Goal: Navigation & Orientation: Locate item on page

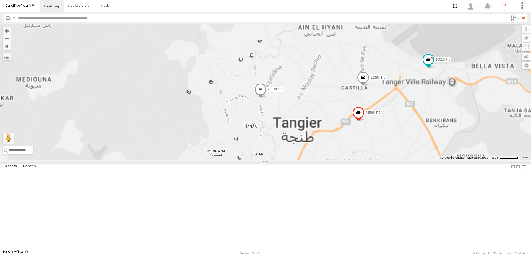
click at [412, 127] on div "10069 T 6 22396 T 6 10010 T 6 65681 T 6 90599 T 6 42569 T 6" at bounding box center [265, 91] width 531 height 135
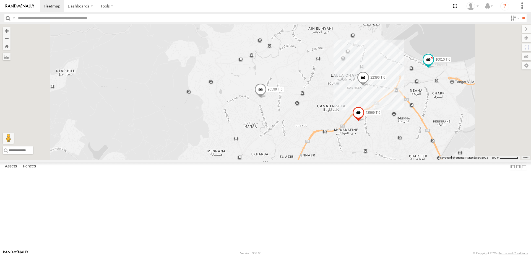
click at [369, 86] on span at bounding box center [363, 78] width 12 height 15
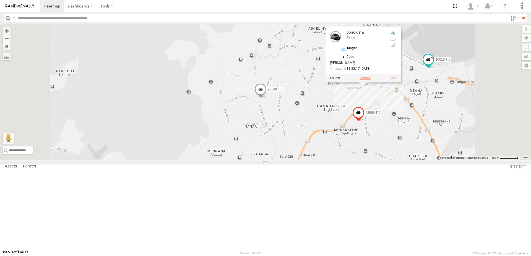
click at [370, 80] on label at bounding box center [365, 78] width 11 height 4
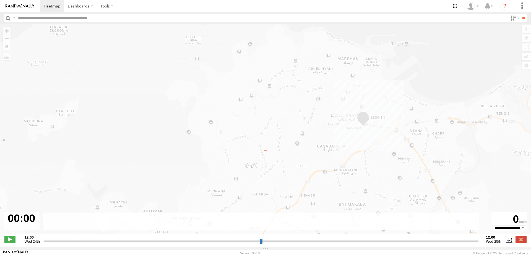
click at [433, 121] on div "← Move left → Move right ↑ Move up ↓ Move down + Zoom in - Zoom out Home Jump l…" at bounding box center [265, 131] width 531 height 215
type input "**********"
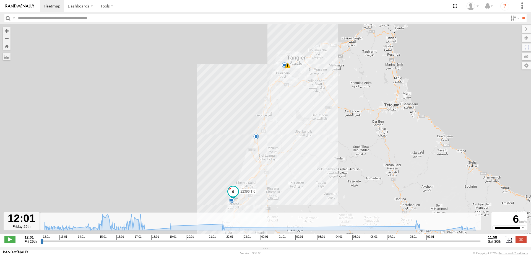
click at [33, 237] on div "**********" at bounding box center [265, 240] width 531 height 12
click at [31, 243] on span "Fri 29th" at bounding box center [31, 241] width 12 height 4
click at [511, 20] on label at bounding box center [514, 18] width 12 height 8
click at [0, 0] on span "Offline" at bounding box center [0, 0] width 0 height 0
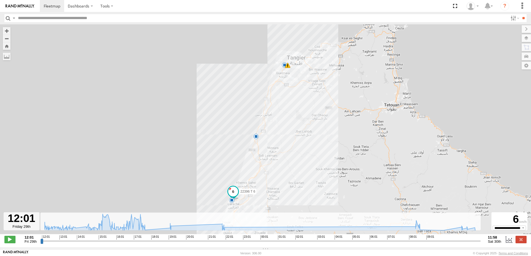
click at [508, 22] on div "Moving Stationary Online Review Investigate Offline Not Deployed Disabled" at bounding box center [508, 18] width 0 height 8
click at [526, 243] on label at bounding box center [520, 238] width 11 height 7
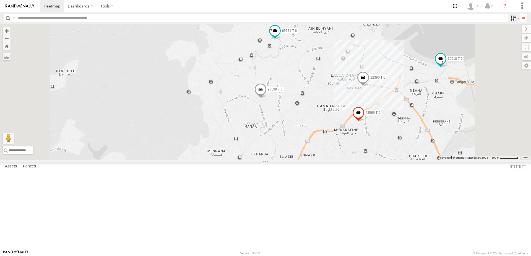
click at [515, 17] on label at bounding box center [514, 18] width 12 height 8
click at [364, 121] on span at bounding box center [358, 113] width 12 height 15
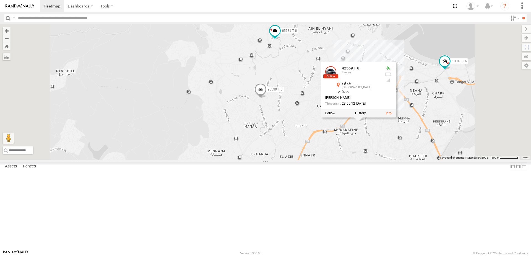
click at [0, 0] on div "10069 T 6 Tanger [GEOGRAPHIC_DATA] 35.72349 -5.805 10010 T 6 Tanger زنقة زناتة …" at bounding box center [0, 0] width 0 height 0
click at [0, 0] on div "54289 T 6" at bounding box center [0, 0] width 0 height 0
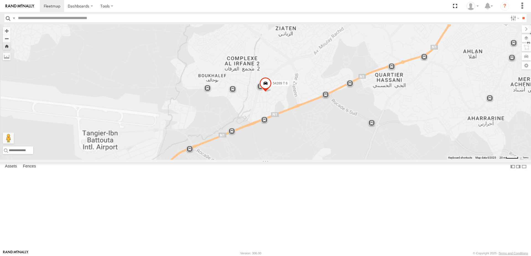
click at [0, 0] on div "42569 T 6" at bounding box center [0, 0] width 0 height 0
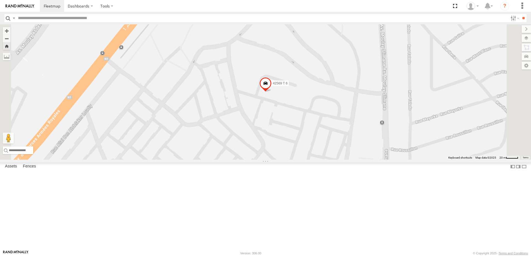
click at [0, 0] on div "Tanger" at bounding box center [0, 0] width 0 height 0
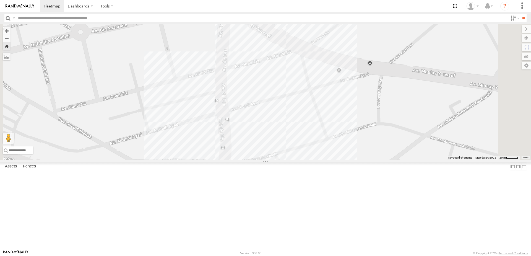
click at [0, 0] on div "10069 T 6 Tanger [GEOGRAPHIC_DATA] 35.72349 -5.805 10010 T 6 Tanger زنقة زناتة …" at bounding box center [0, 0] width 0 height 0
click at [0, 0] on span at bounding box center [0, 0] width 0 height 0
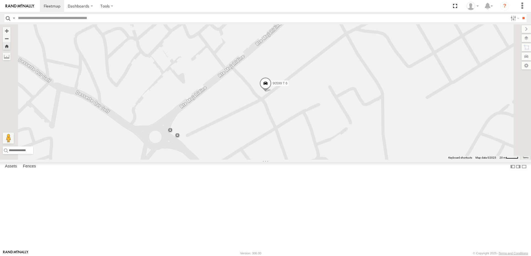
click at [0, 0] on div at bounding box center [0, 0] width 0 height 0
click at [0, 0] on span at bounding box center [0, 0] width 0 height 0
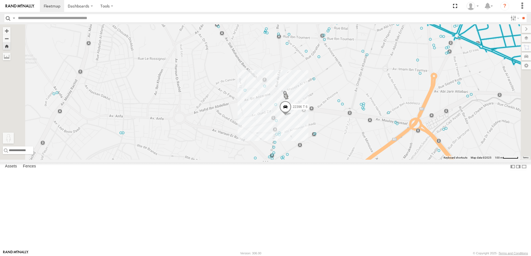
drag, startPoint x: 149, startPoint y: 227, endPoint x: 354, endPoint y: 149, distance: 219.3
click at [354, 149] on div "22396 T 6 To activate drag with keyboard, press Alt + Enter. Once in keyboard d…" at bounding box center [265, 91] width 531 height 135
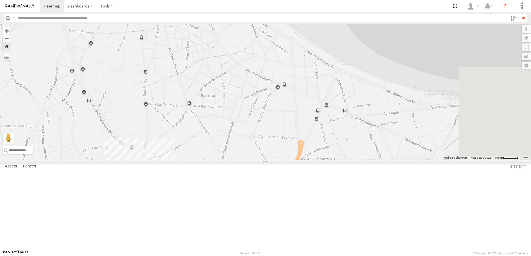
drag, startPoint x: 428, startPoint y: 121, endPoint x: 294, endPoint y: 191, distance: 151.4
click at [294, 159] on div "22396 T 6 No data available." at bounding box center [265, 91] width 531 height 135
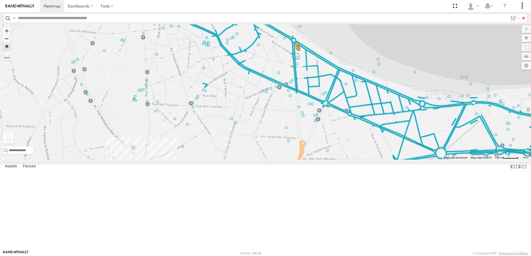
drag, startPoint x: 149, startPoint y: 227, endPoint x: 365, endPoint y: 101, distance: 250.1
click at [365, 101] on div "22396 T 6 To activate drag with keyboard, press Alt + Enter. Once in keyboard d…" at bounding box center [265, 91] width 531 height 135
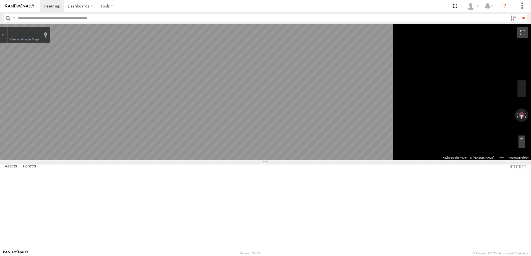
click at [0, 0] on div at bounding box center [0, 0] width 0 height 0
click at [0, 0] on span at bounding box center [0, 0] width 0 height 0
click at [7, 33] on button "Exit the Street View" at bounding box center [3, 34] width 7 height 7
